Goal: Information Seeking & Learning: Learn about a topic

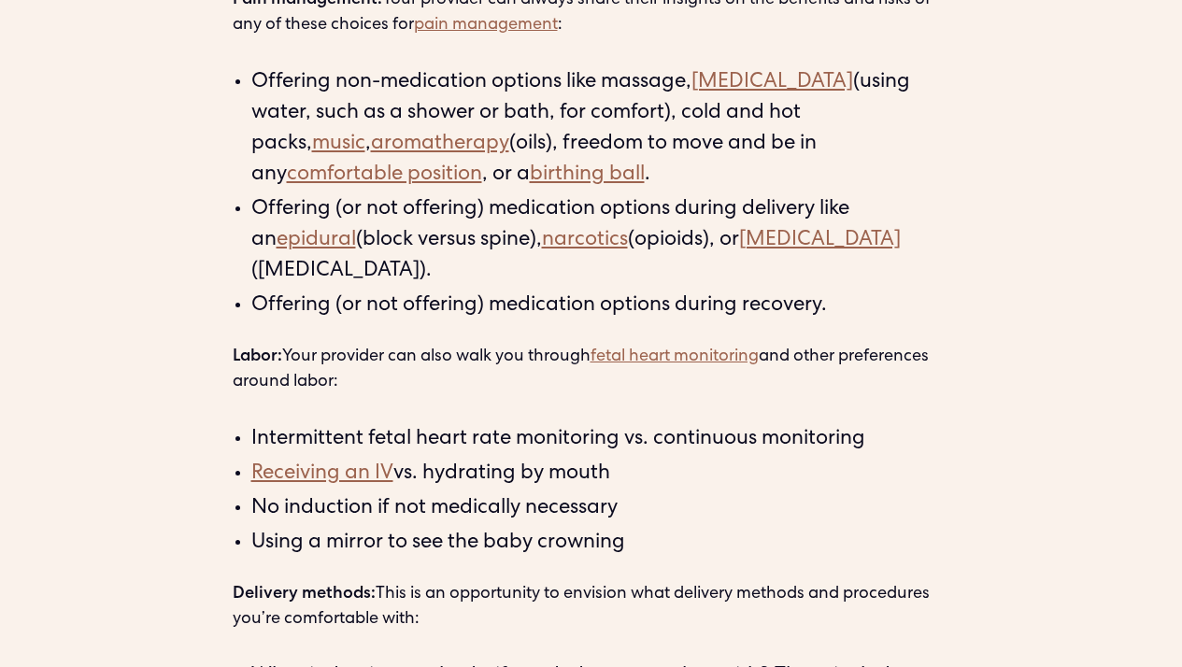
scroll to position [3374, 0]
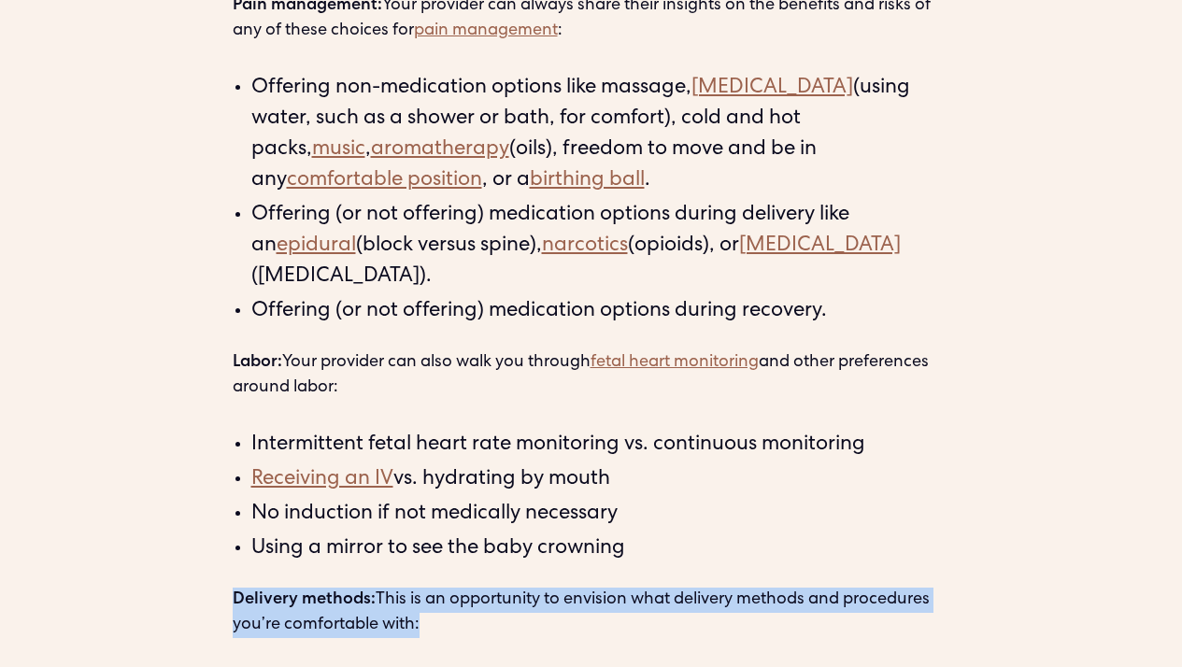
drag, startPoint x: 712, startPoint y: 614, endPoint x: 706, endPoint y: 580, distance: 34.1
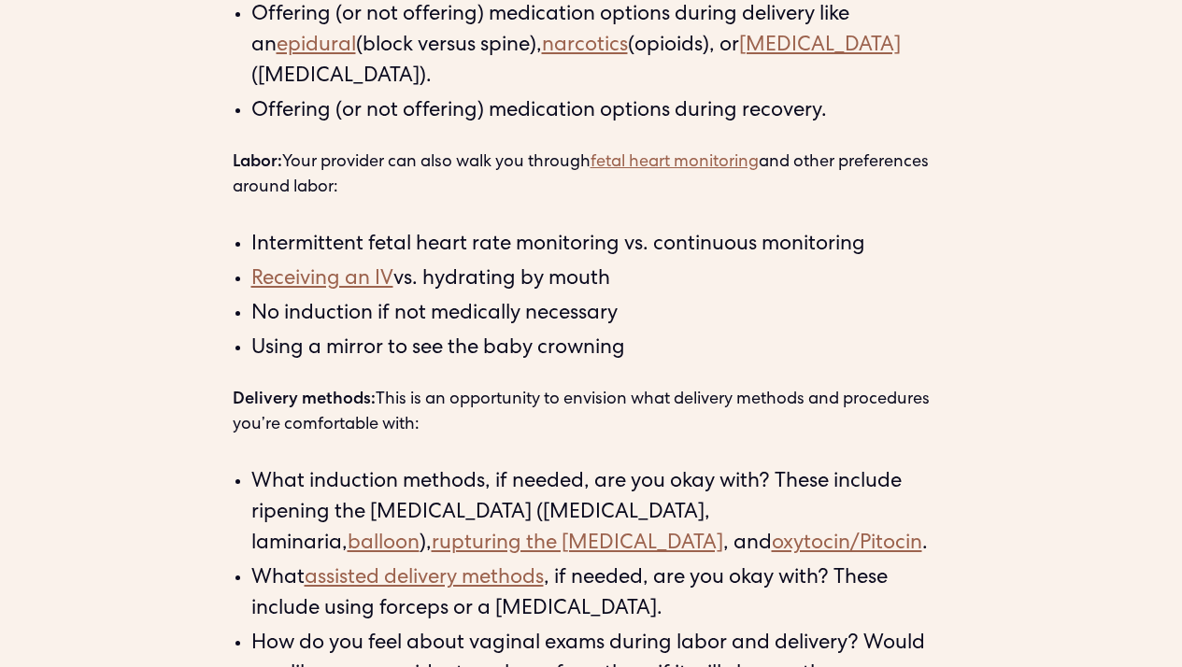
scroll to position [3570, 0]
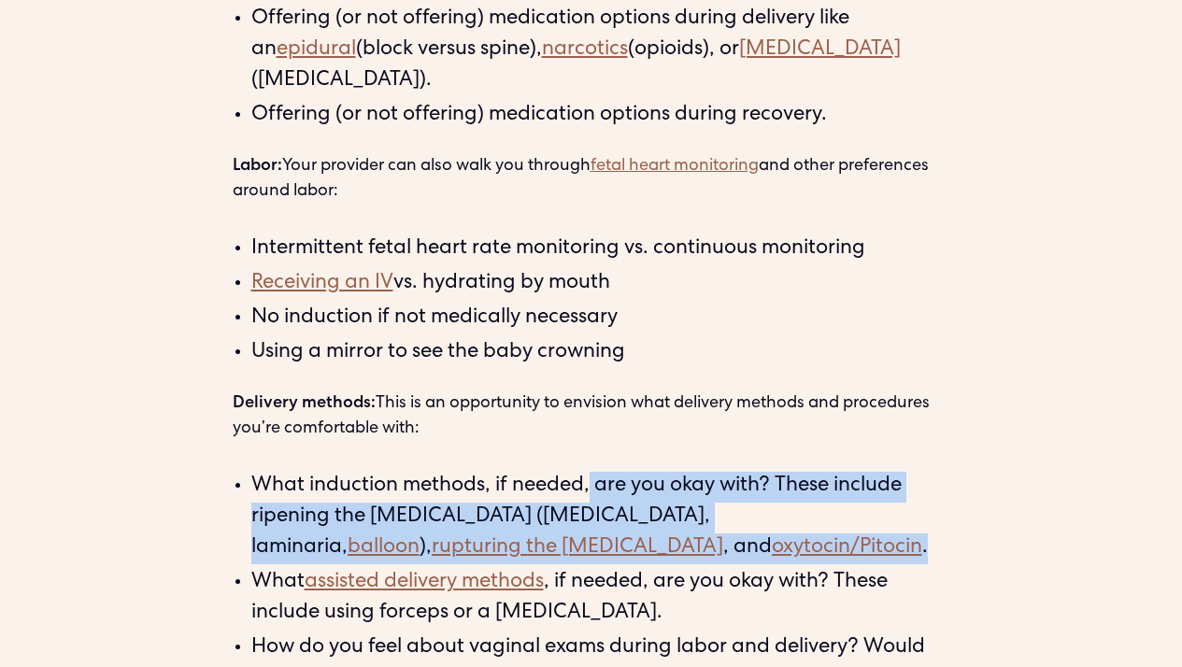
drag, startPoint x: 609, startPoint y: 551, endPoint x: 591, endPoint y: 478, distance: 75.0
click at [591, 478] on li "What induction methods, if needed, are you okay with? These include ripening th…" at bounding box center [600, 518] width 699 height 92
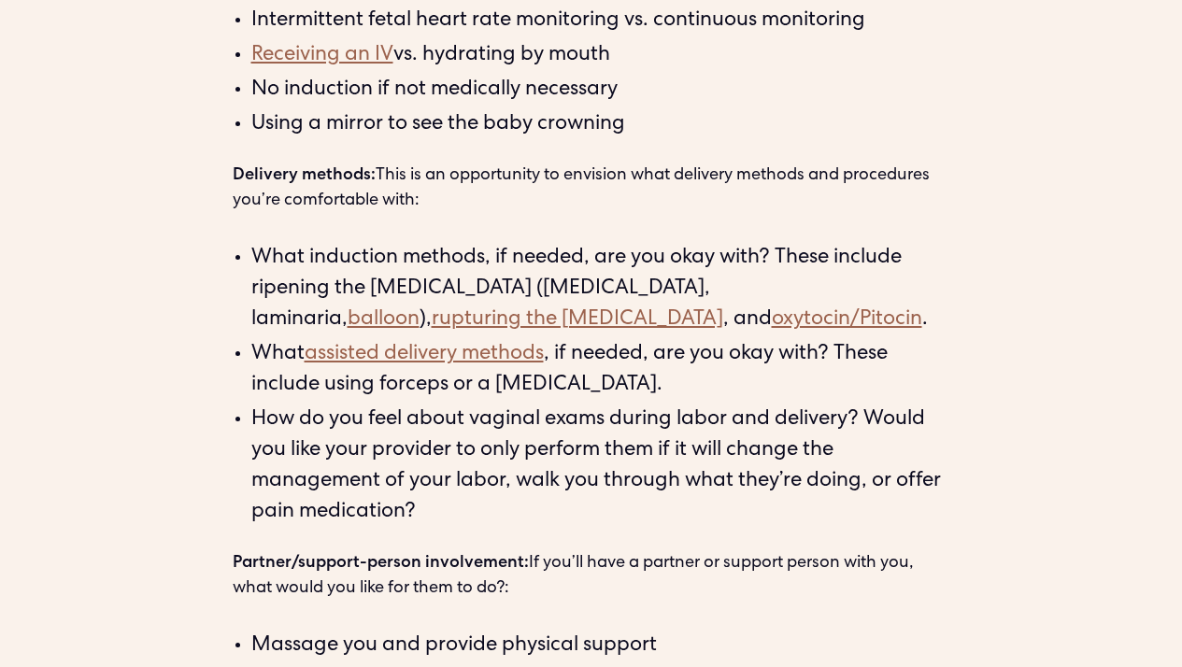
scroll to position [3809, 0]
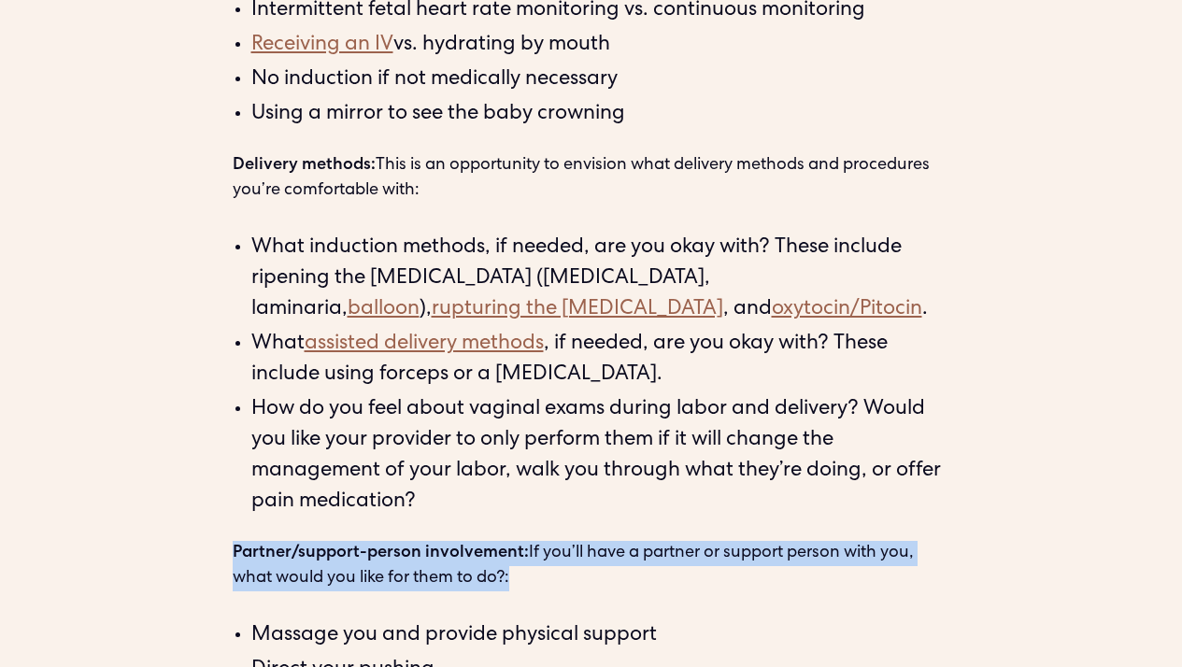
drag, startPoint x: 531, startPoint y: 572, endPoint x: 523, endPoint y: 539, distance: 33.5
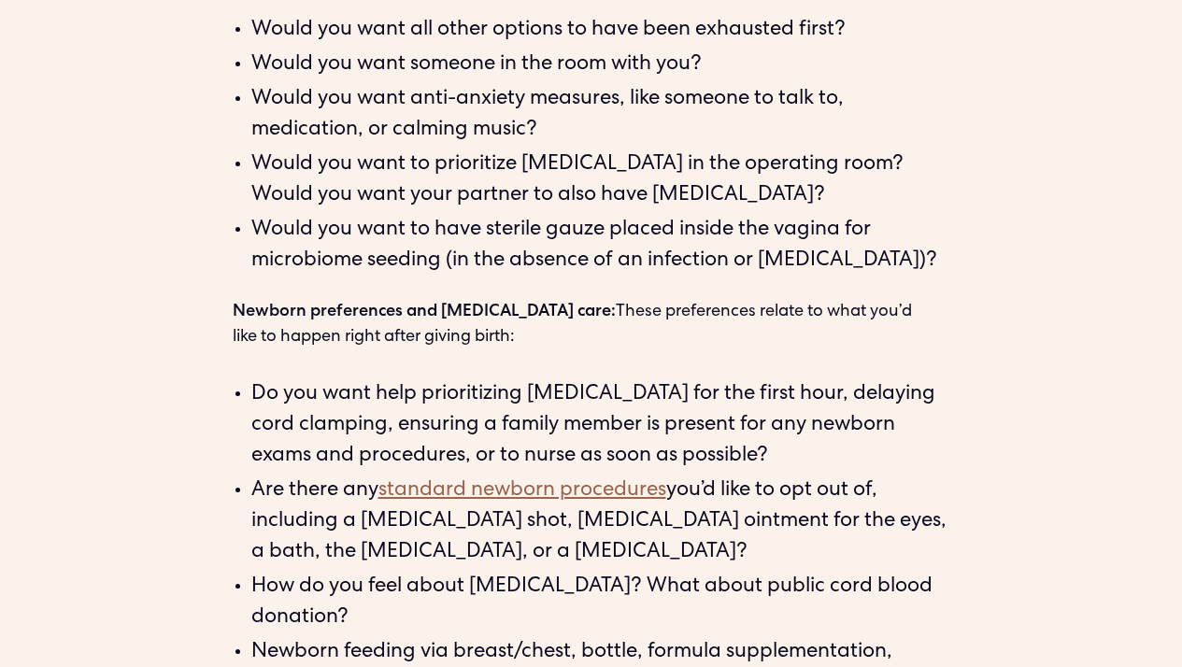
scroll to position [4654, 0]
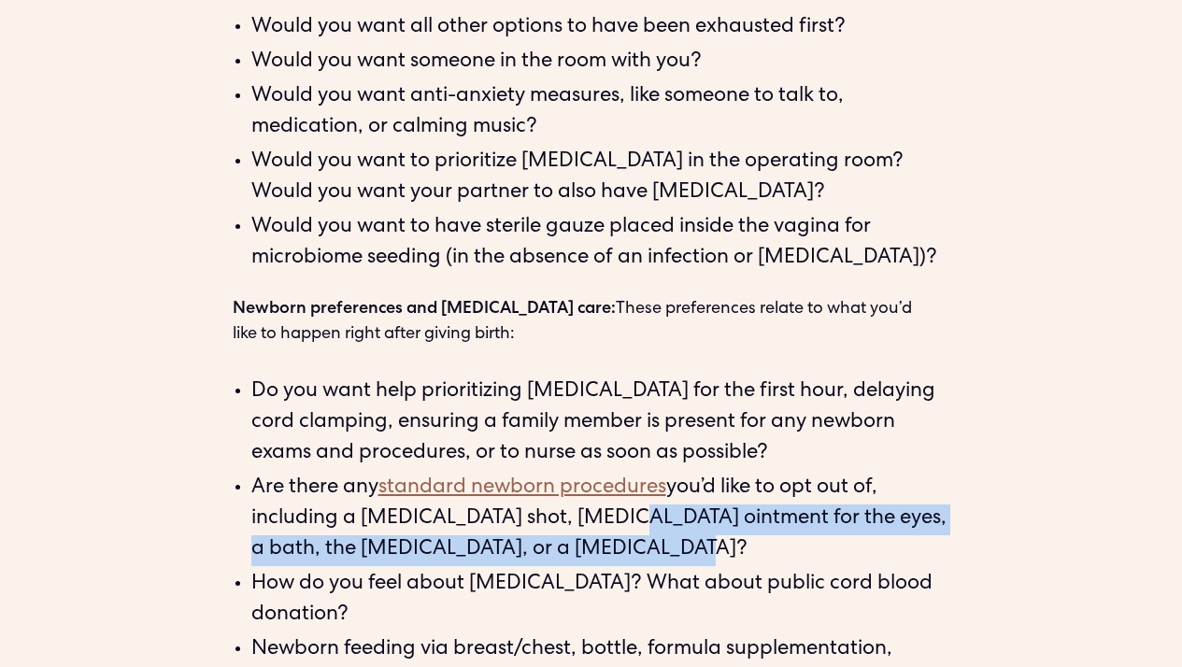
drag, startPoint x: 615, startPoint y: 552, endPoint x: 607, endPoint y: 530, distance: 23.6
click at [607, 530] on li "Are there any standard newborn procedures you’d like to opt out of, including a…" at bounding box center [600, 520] width 699 height 92
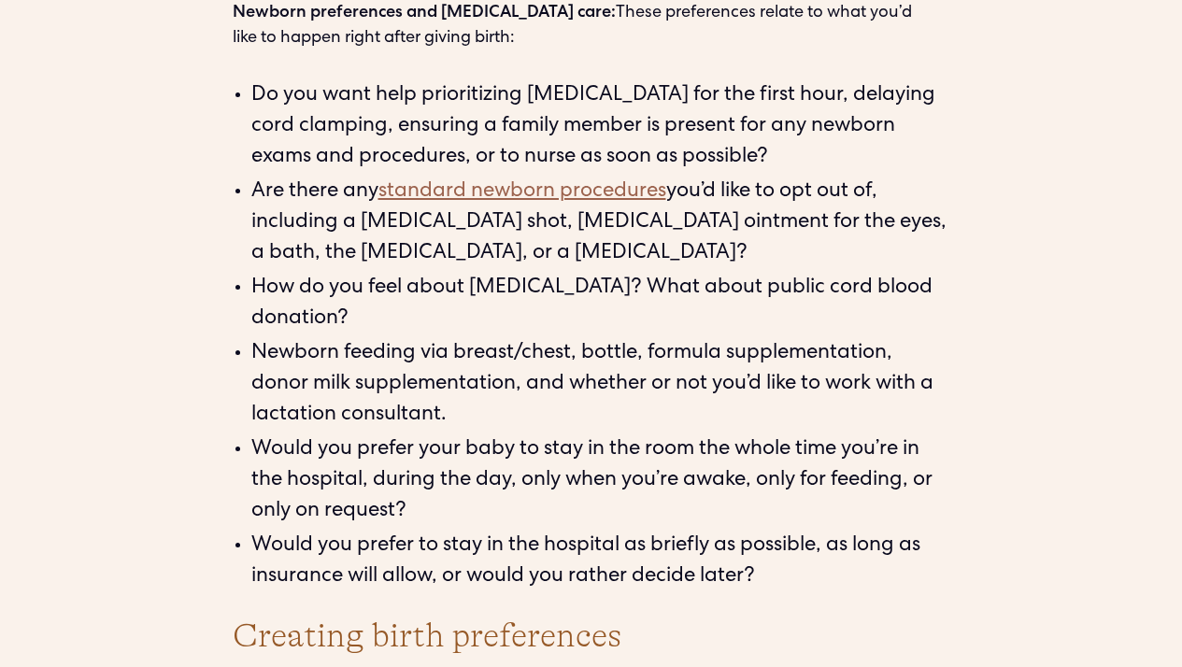
scroll to position [4953, 0]
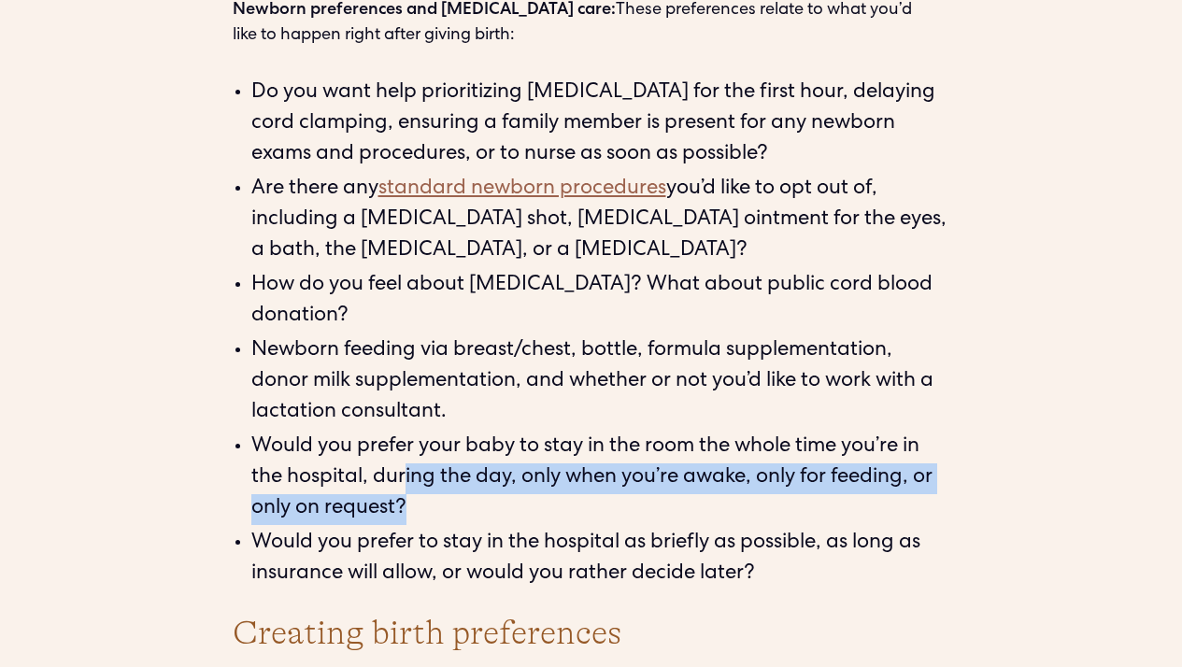
drag, startPoint x: 475, startPoint y: 511, endPoint x: 405, endPoint y: 467, distance: 81.9
click at [405, 467] on li "Would you prefer your baby to stay in the room the whole time you’re in the hos…" at bounding box center [600, 479] width 699 height 92
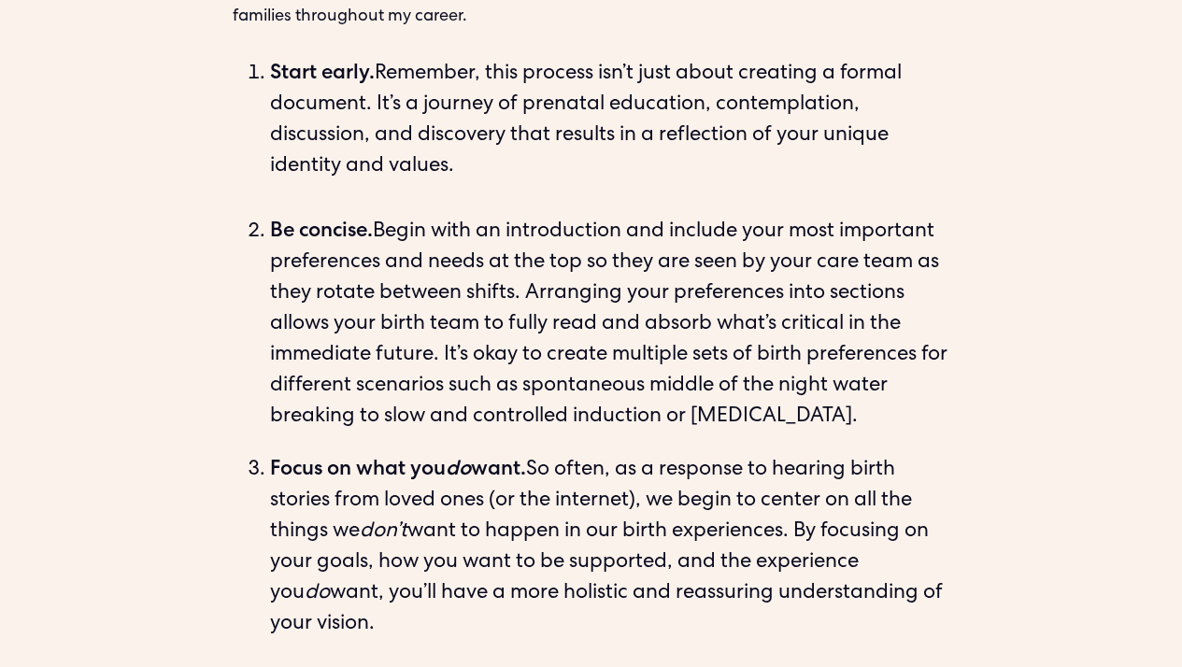
scroll to position [5656, 0]
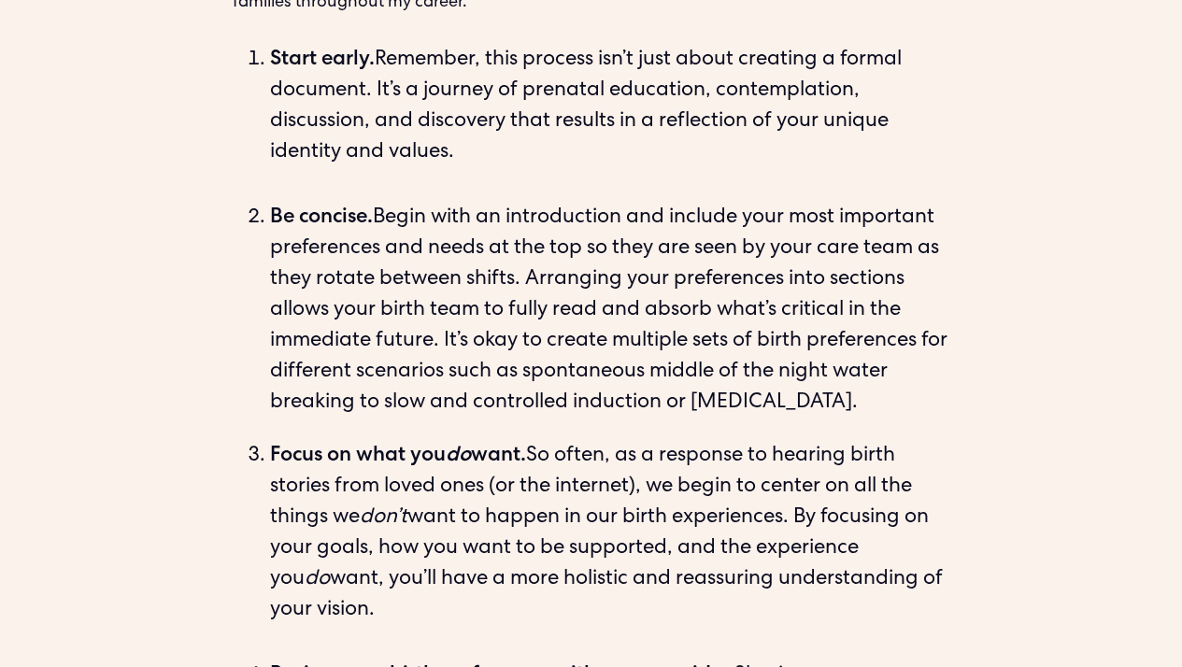
drag, startPoint x: 603, startPoint y: 612, endPoint x: 632, endPoint y: 487, distance: 128.7
click at [632, 487] on li "Focus on what you do want. So often, as a response to hearing birth stories fro…" at bounding box center [610, 550] width 680 height 216
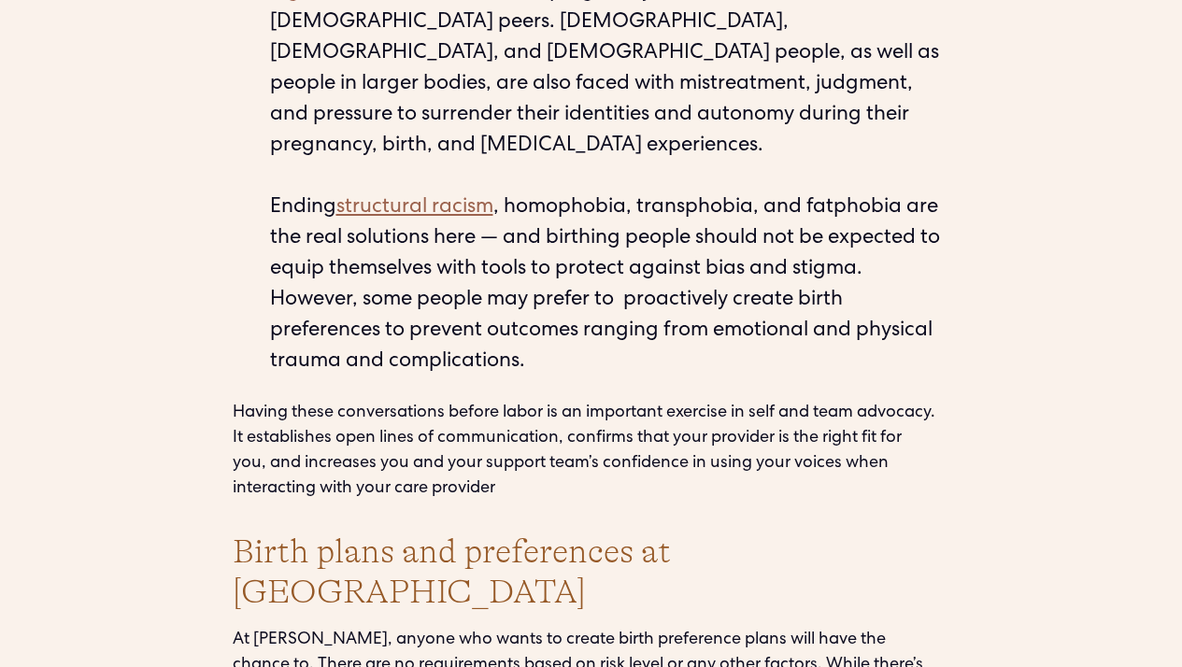
scroll to position [6988, 0]
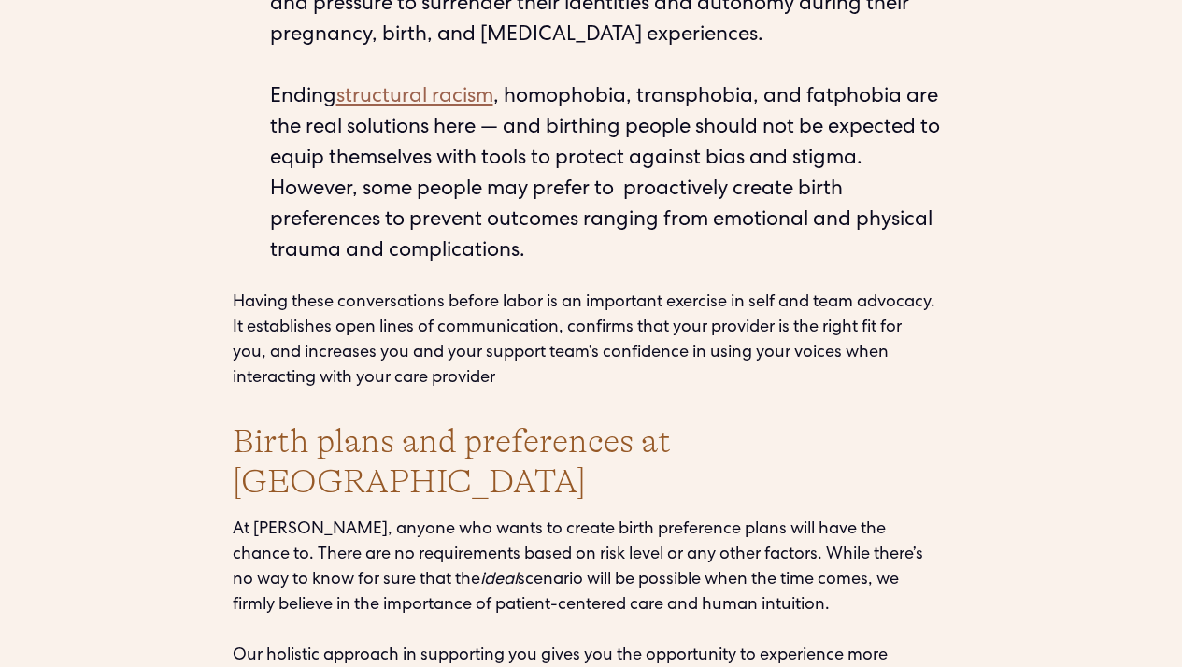
drag, startPoint x: 726, startPoint y: 504, endPoint x: 716, endPoint y: 486, distance: 20.5
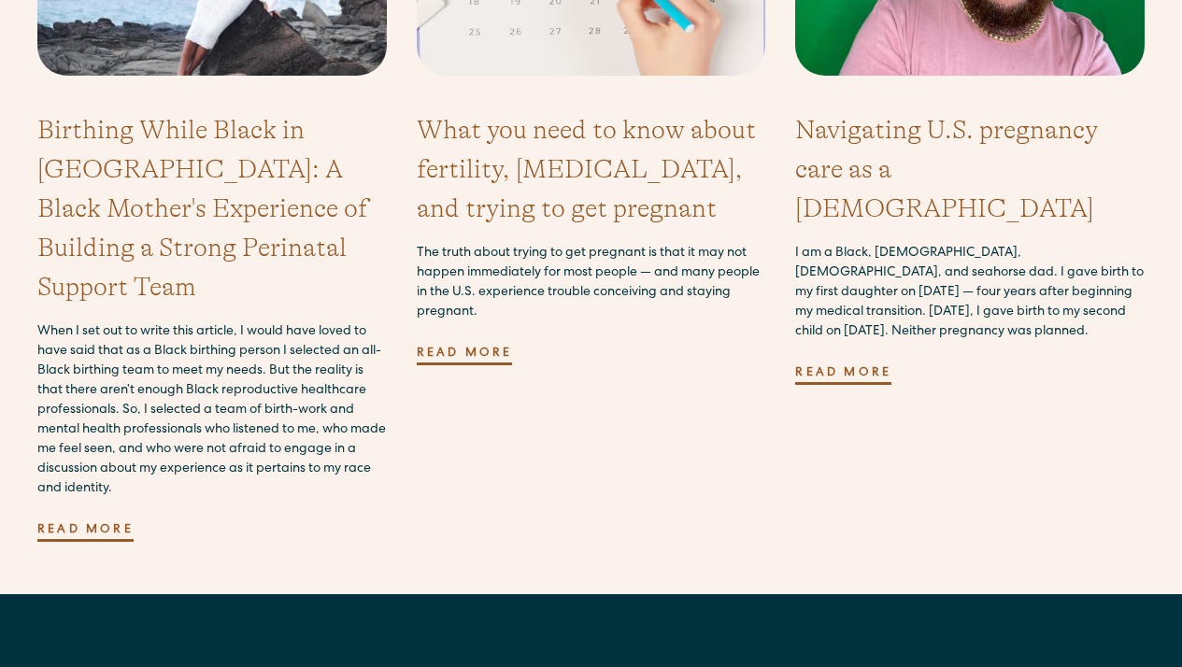
scroll to position [8358, 0]
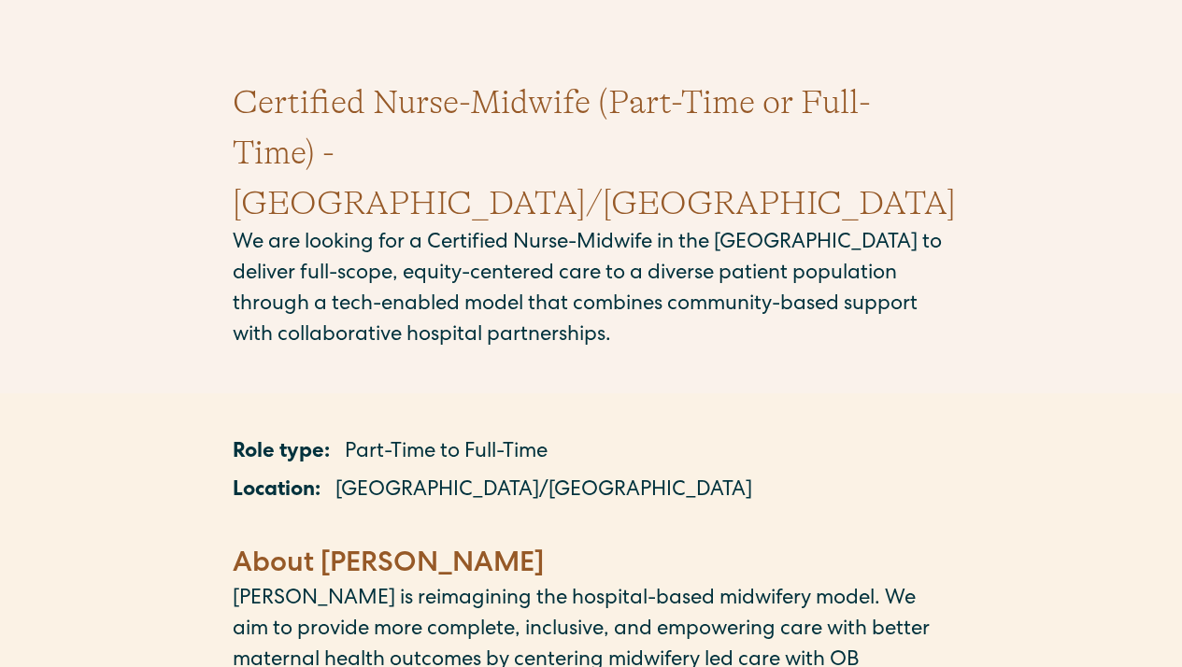
scroll to position [166, 0]
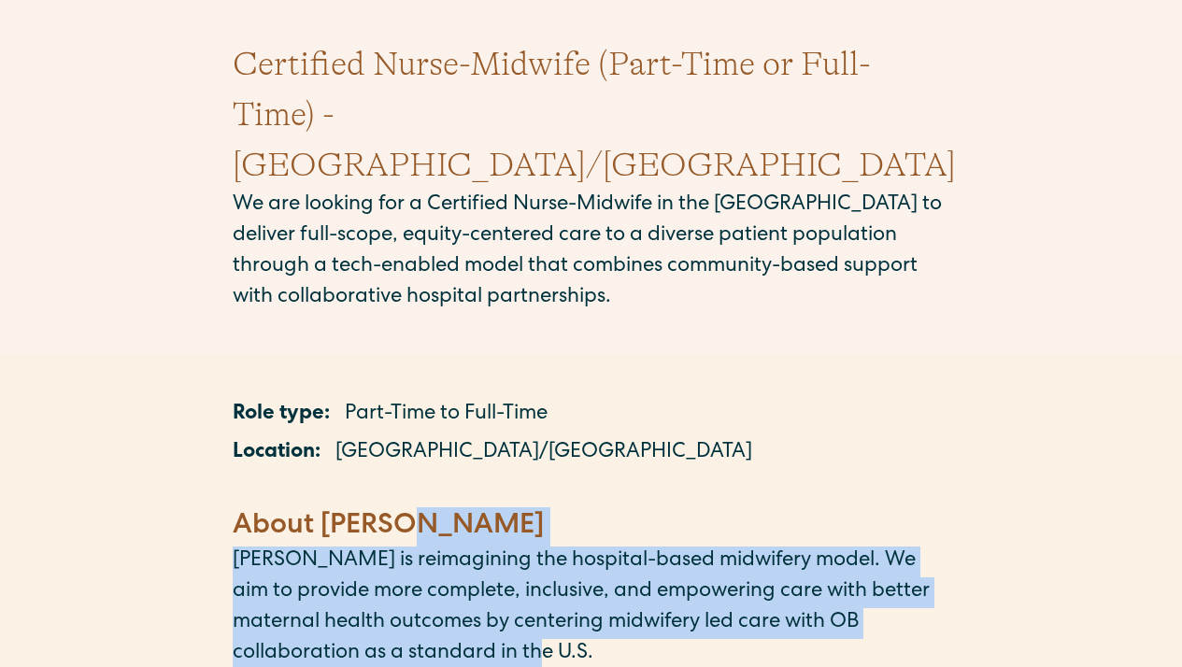
drag, startPoint x: 611, startPoint y: 611, endPoint x: 629, endPoint y: 480, distance: 132.0
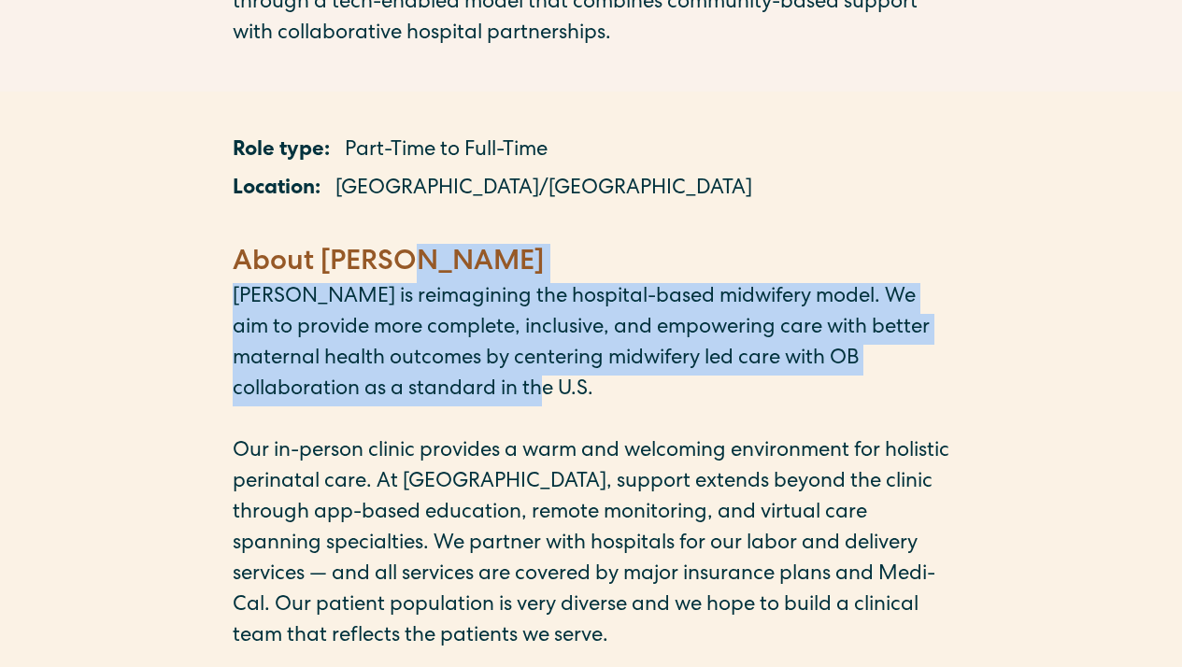
scroll to position [431, 0]
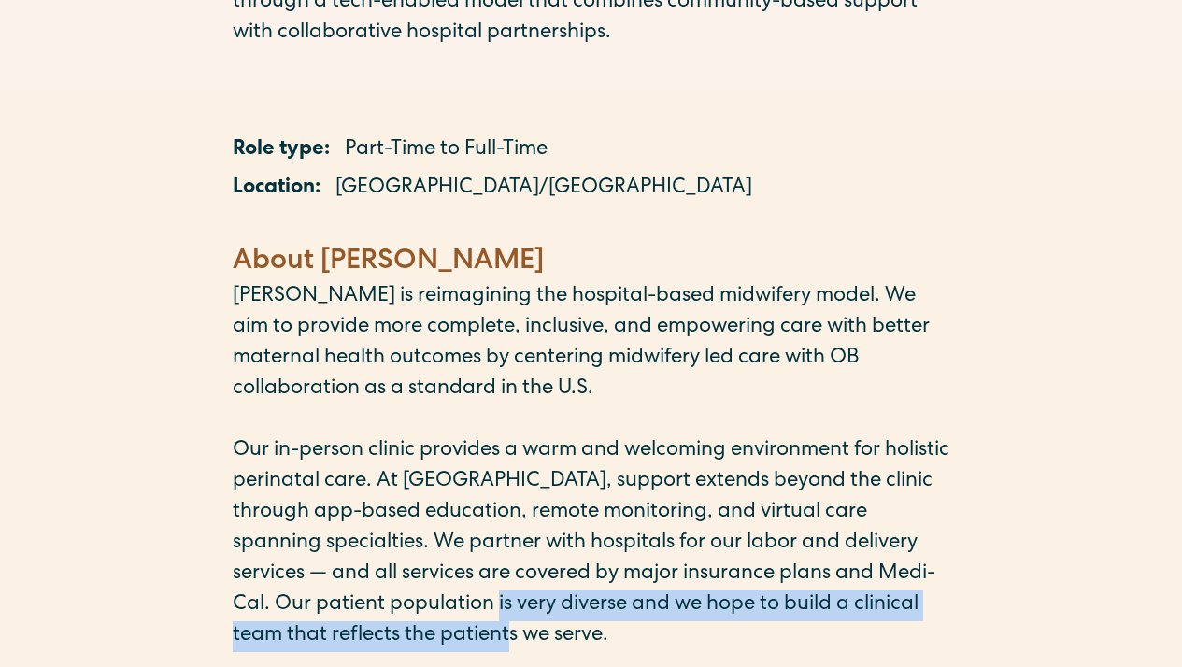
drag, startPoint x: 540, startPoint y: 592, endPoint x: 513, endPoint y: 560, distance: 42.5
click at [513, 560] on p "Our in-person clinic provides a warm and welcoming environment for holistic per…" at bounding box center [591, 544] width 717 height 216
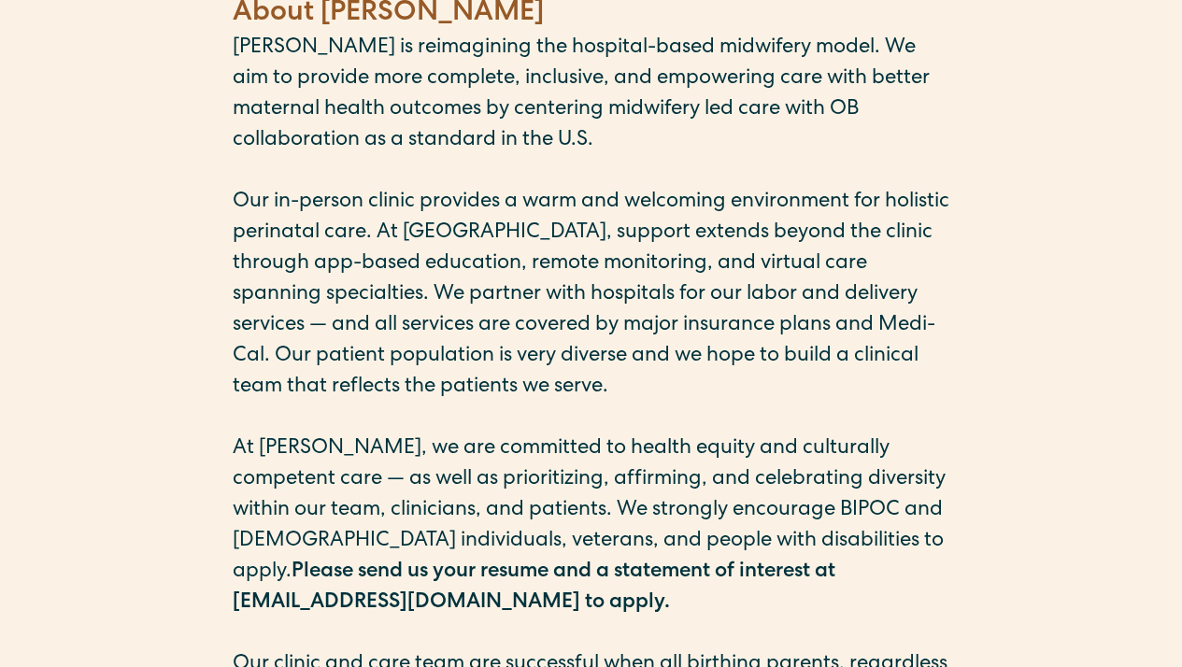
scroll to position [681, 0]
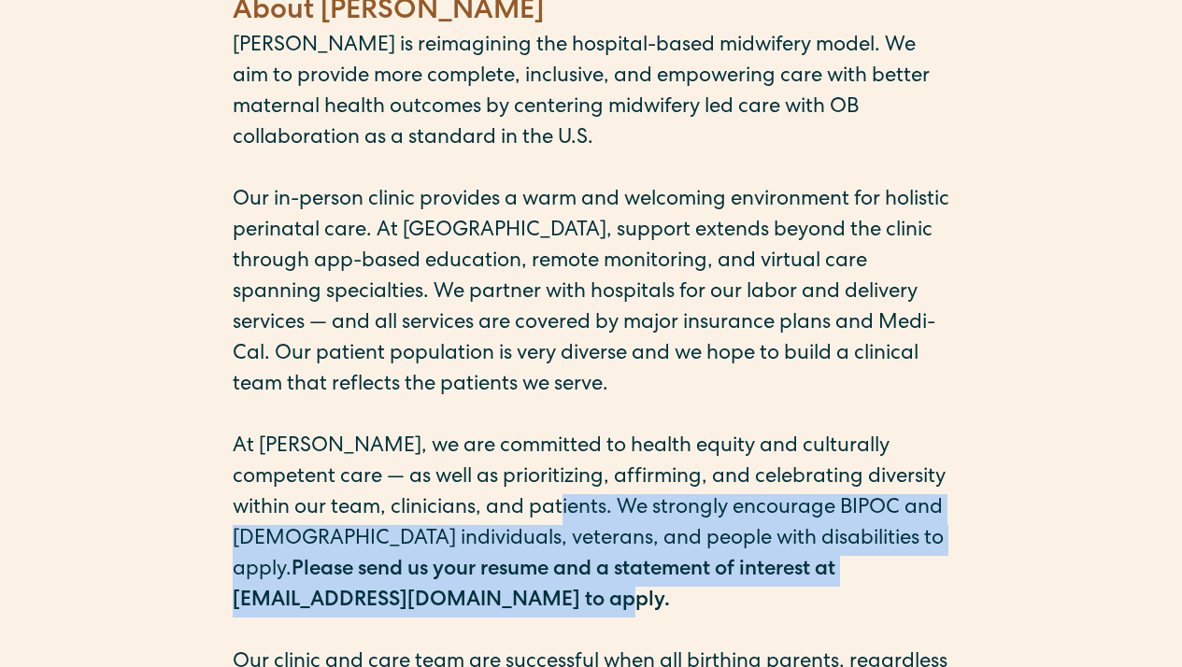
drag, startPoint x: 526, startPoint y: 548, endPoint x: 518, endPoint y: 473, distance: 76.1
click at [518, 473] on p "At Millie, we are committed to health equity and culturally competent care — as…" at bounding box center [591, 525] width 717 height 185
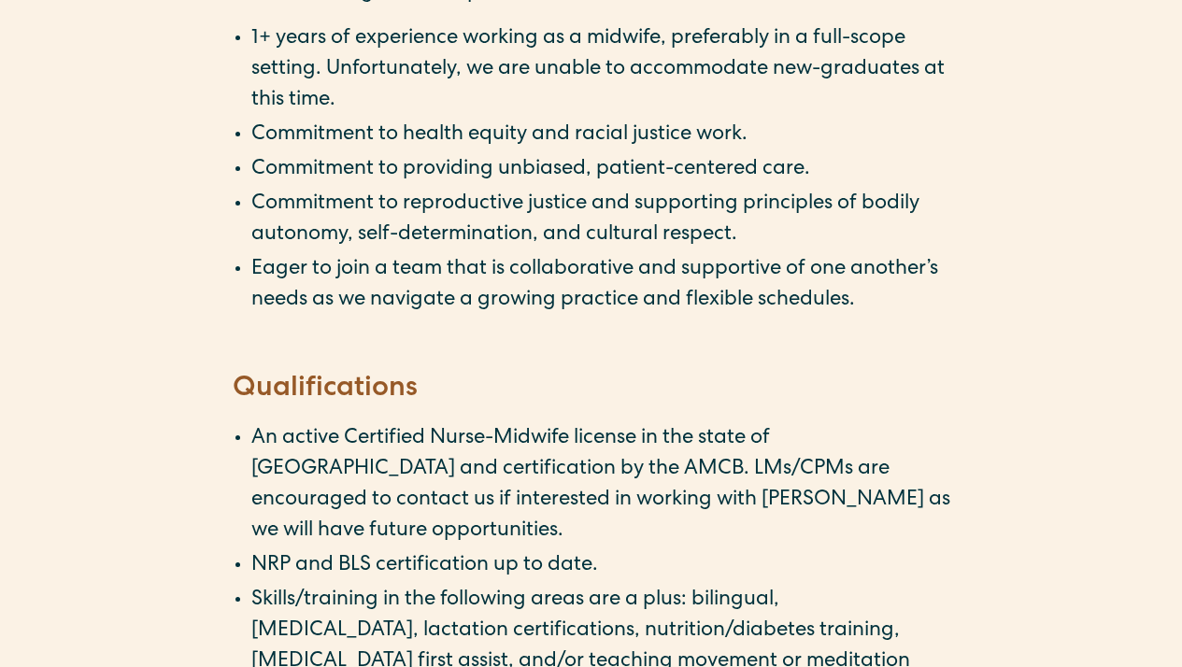
scroll to position [2743, 0]
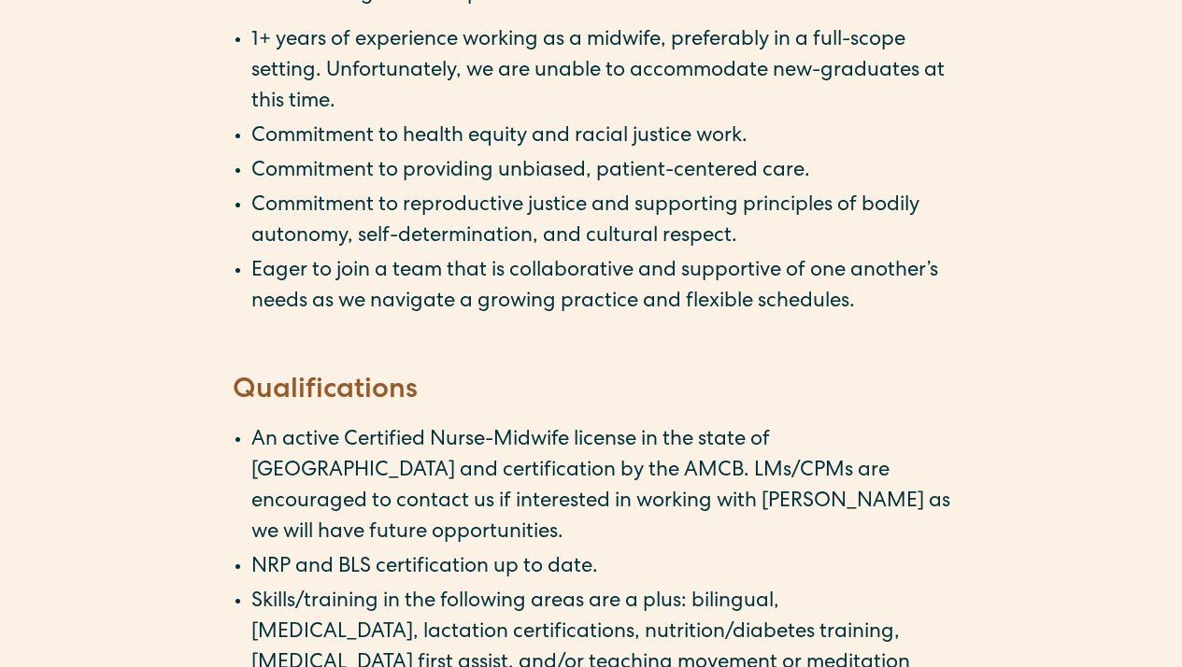
drag, startPoint x: 688, startPoint y: 493, endPoint x: 737, endPoint y: 572, distance: 92.8
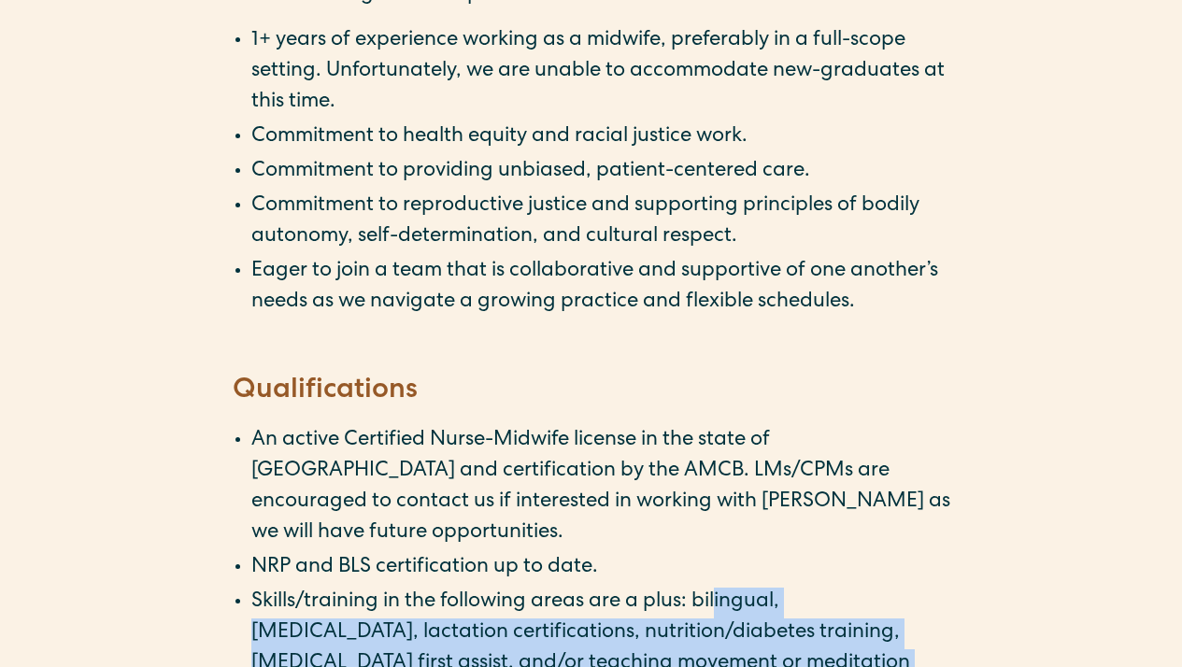
drag, startPoint x: 737, startPoint y: 572, endPoint x: 718, endPoint y: 481, distance: 92.5
click at [718, 588] on li "Skills/training in the following areas are a plus: bilingual, motivational inte…" at bounding box center [600, 649] width 699 height 123
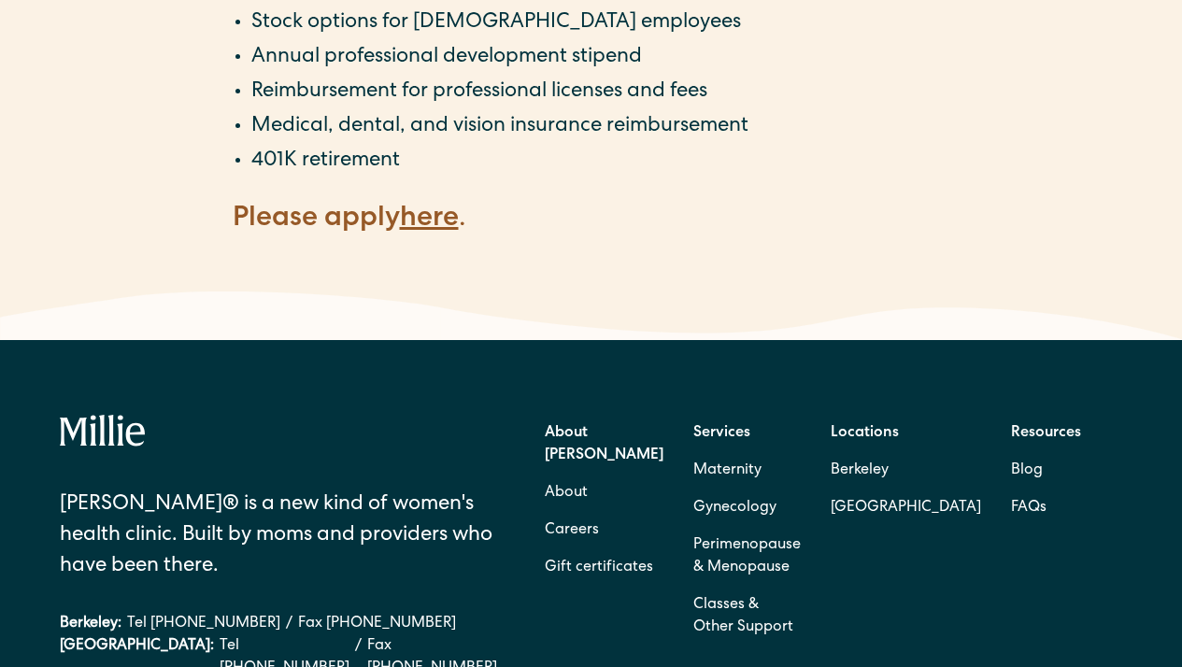
scroll to position [4028, 0]
